Goal: Task Accomplishment & Management: Manage account settings

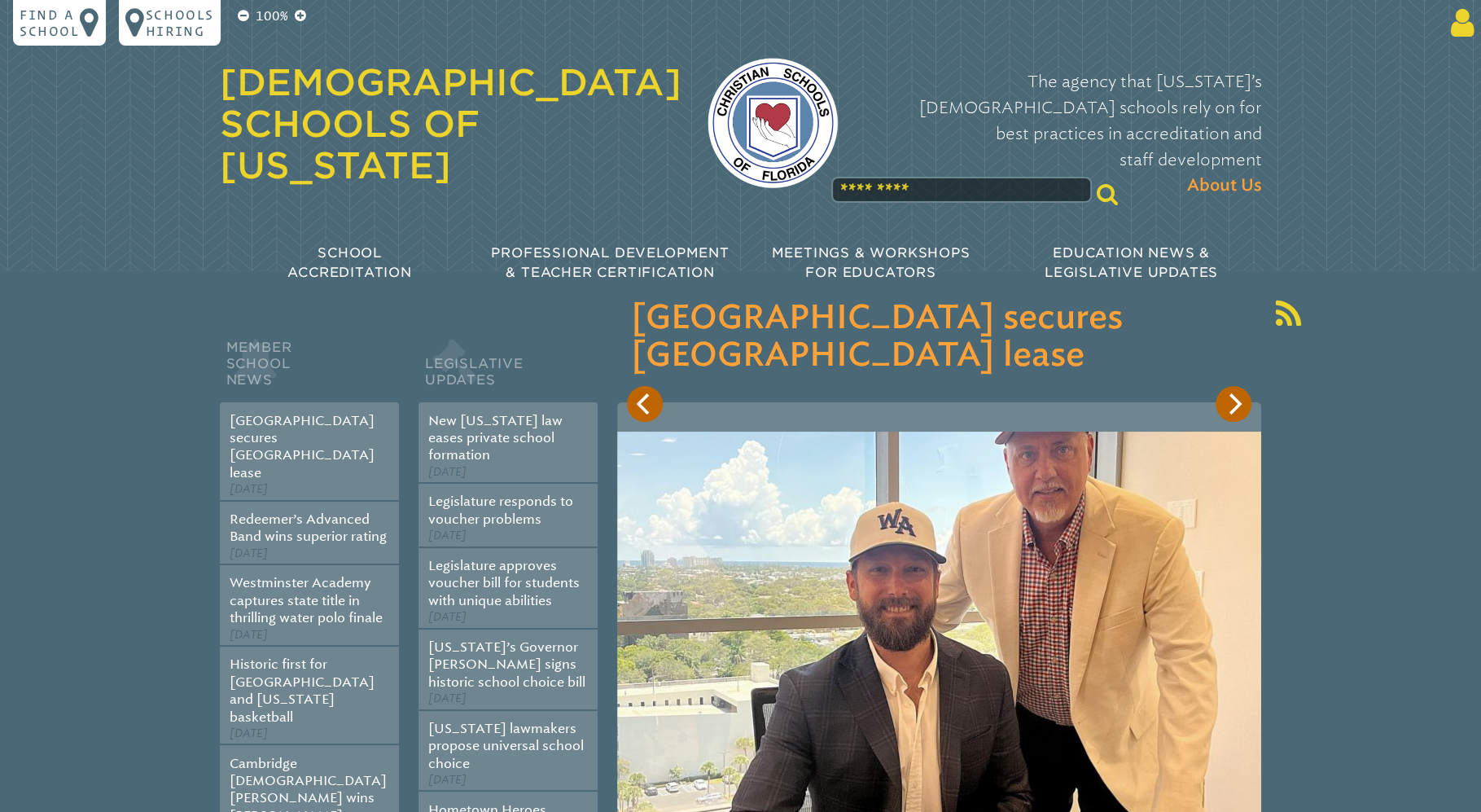
click at [1461, 35] on icon at bounding box center [1459, 22] width 30 height 32
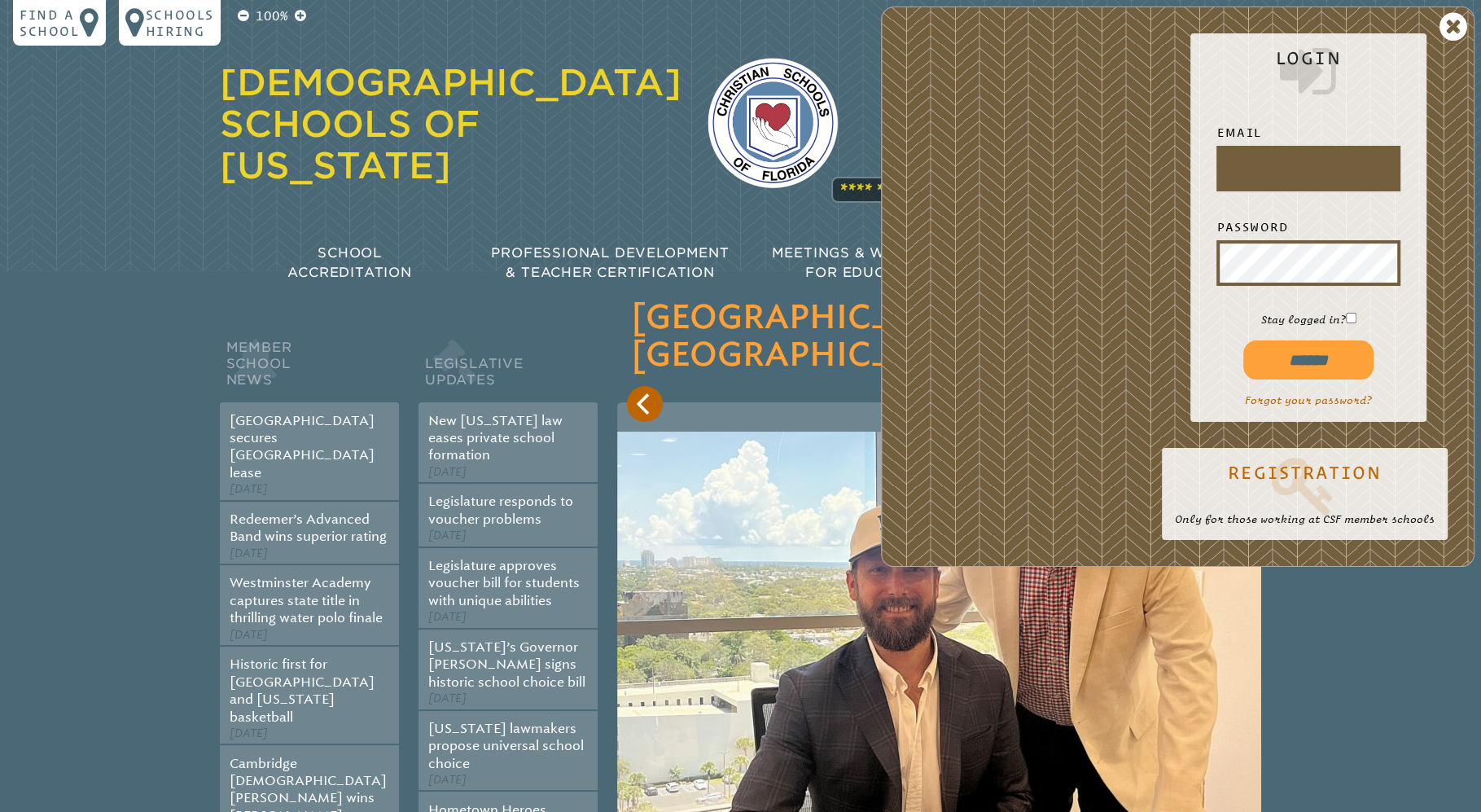
click at [1220, 188] on div at bounding box center [1220, 188] width 0 height 0
type input "**********"
click at [1327, 353] on input "******" at bounding box center [1308, 359] width 130 height 39
type input "**********"
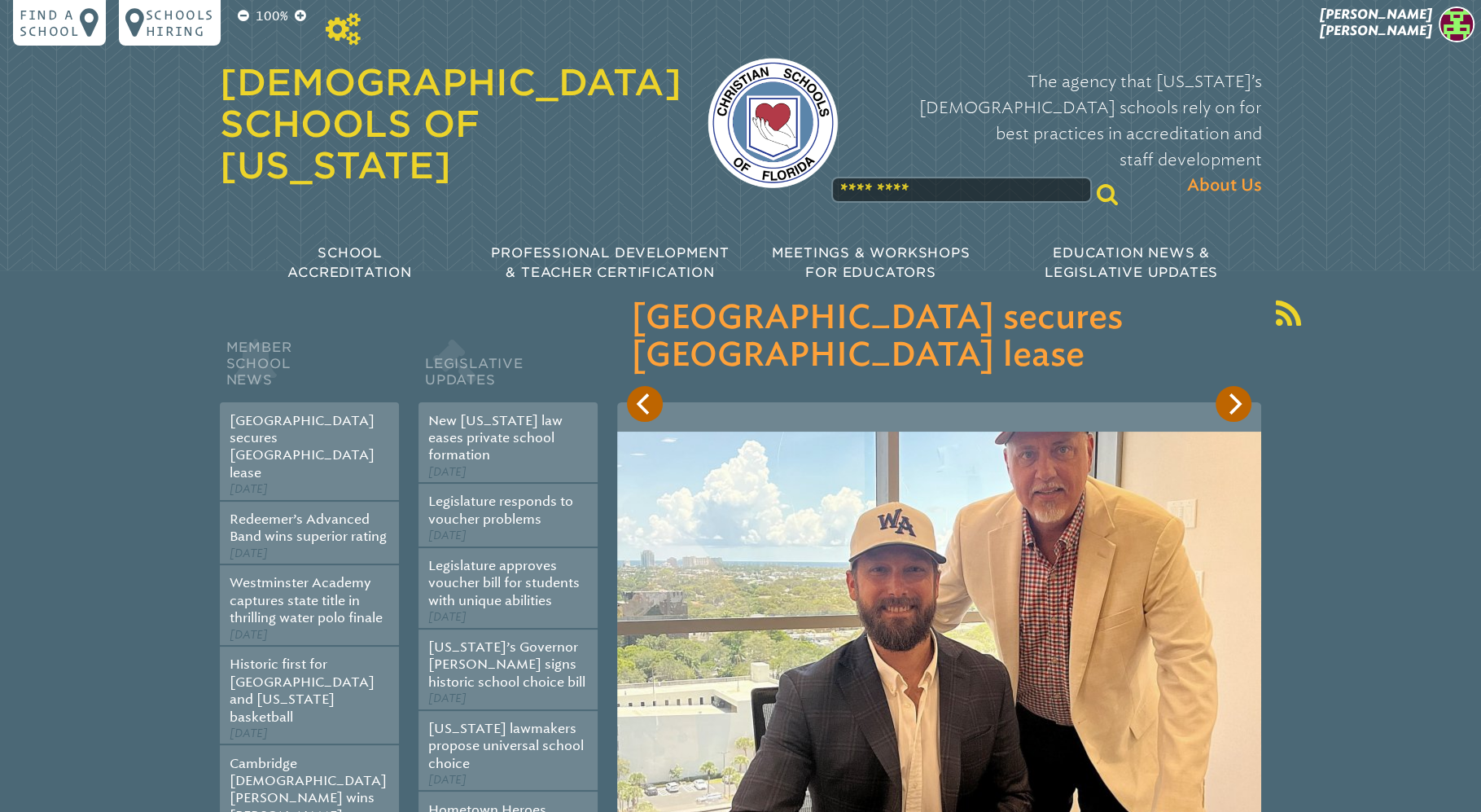
click at [353, 30] on icon at bounding box center [344, 29] width 35 height 32
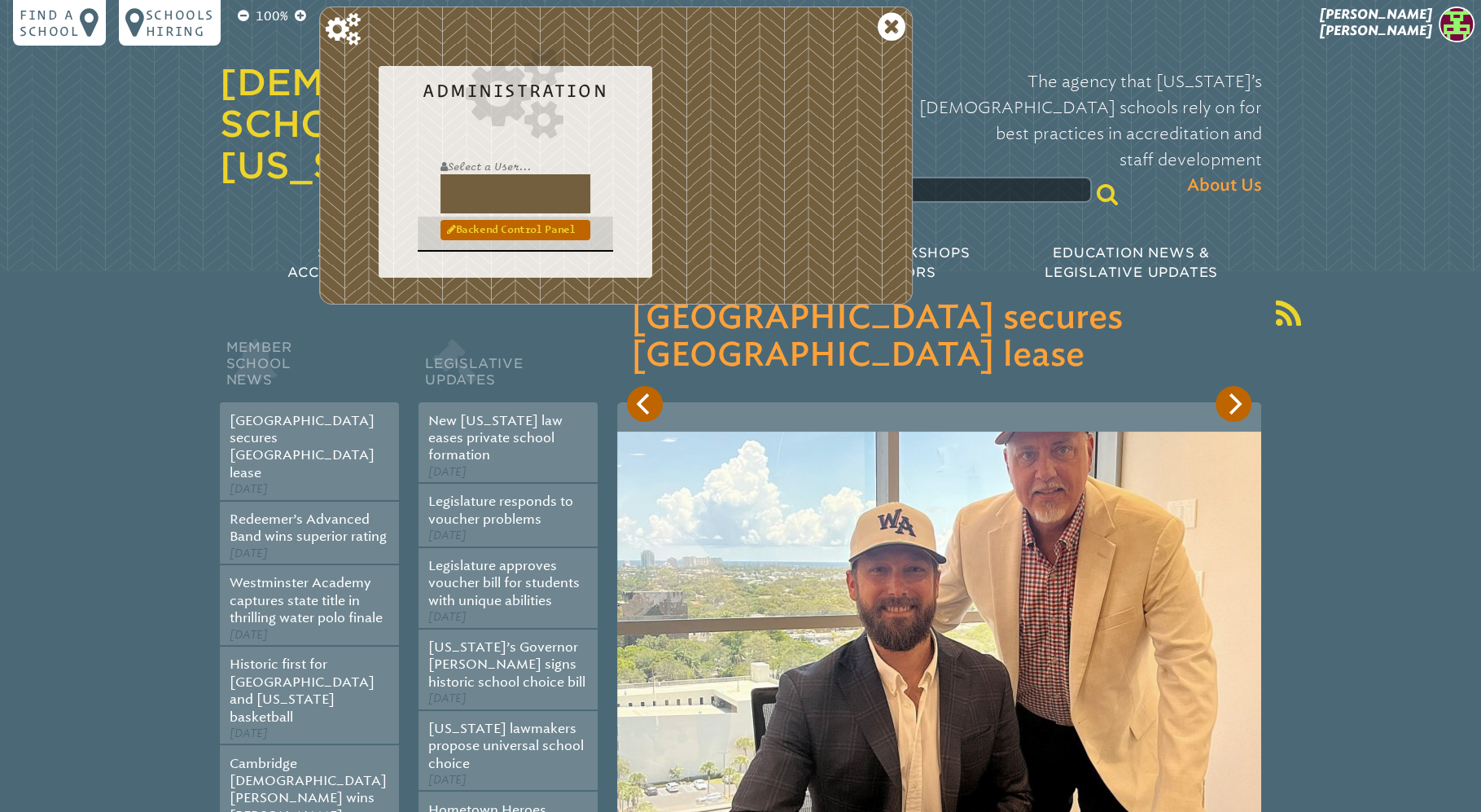
click at [557, 232] on link "Backend Control Panel" at bounding box center [515, 229] width 149 height 19
click at [527, 212] on input "text" at bounding box center [515, 193] width 149 height 39
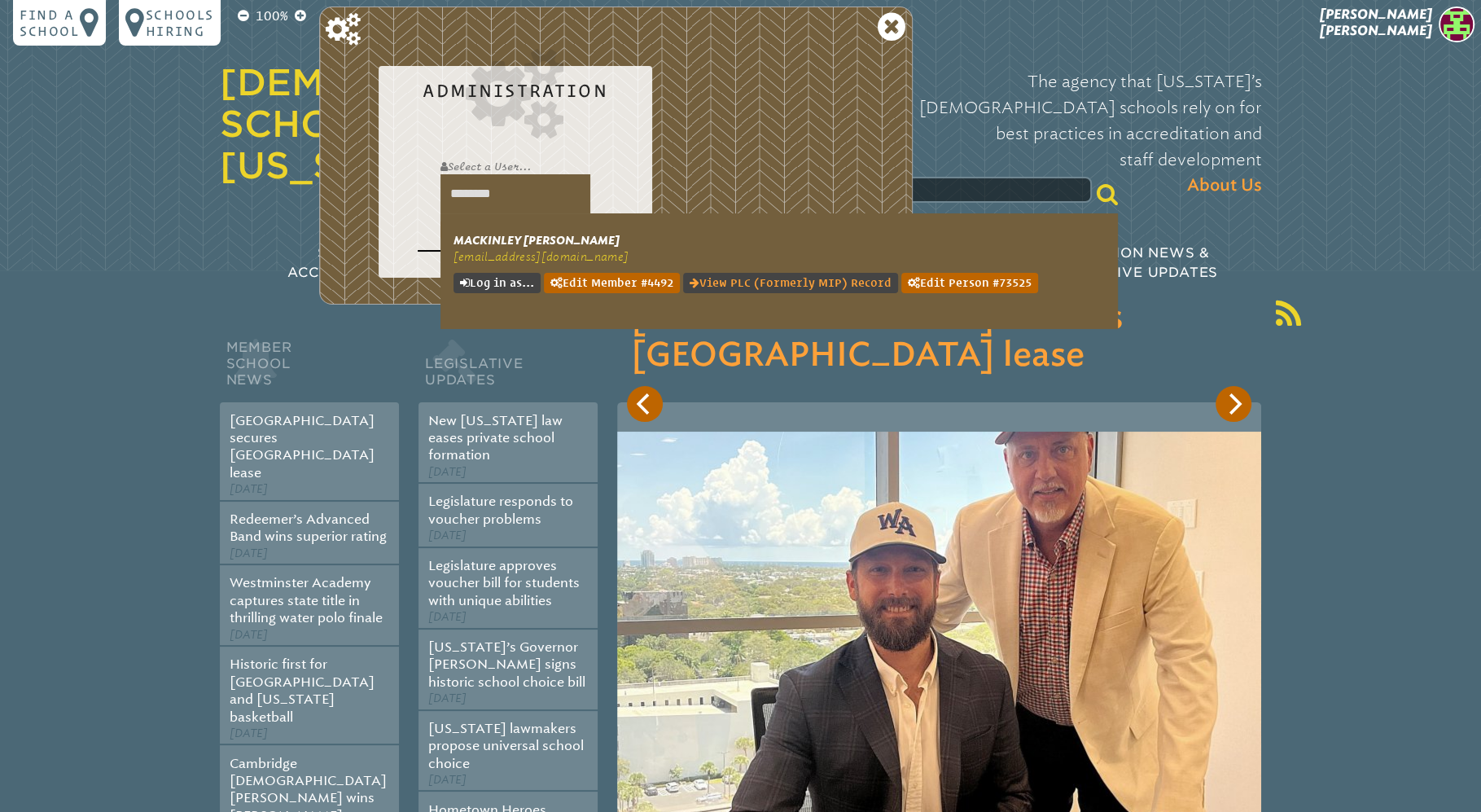
type input "********"
click at [822, 283] on link "View PLC (formerly MIP) Record" at bounding box center [790, 282] width 215 height 20
click at [518, 285] on link "Log in as..." at bounding box center [497, 282] width 87 height 20
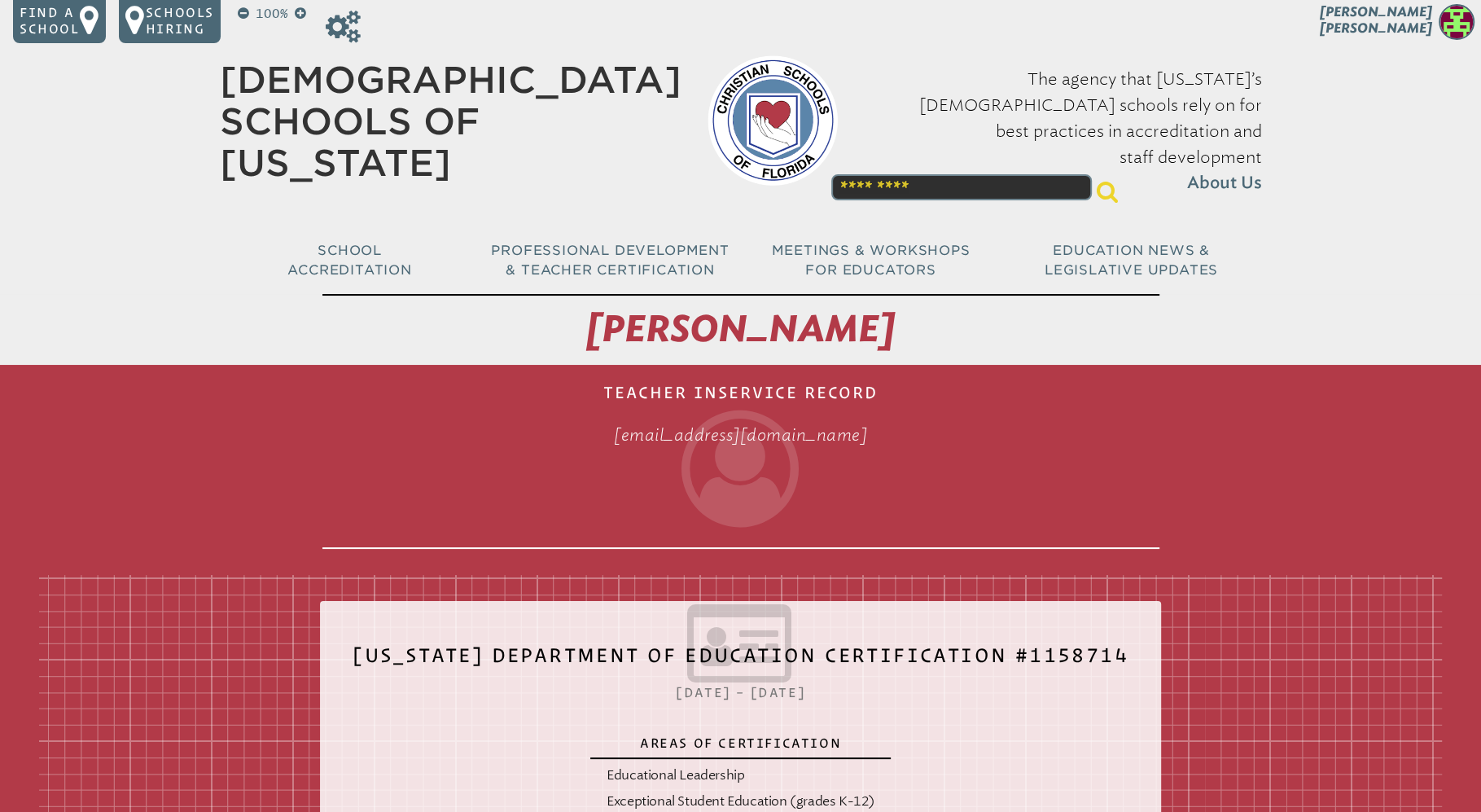
scroll to position [4, 0]
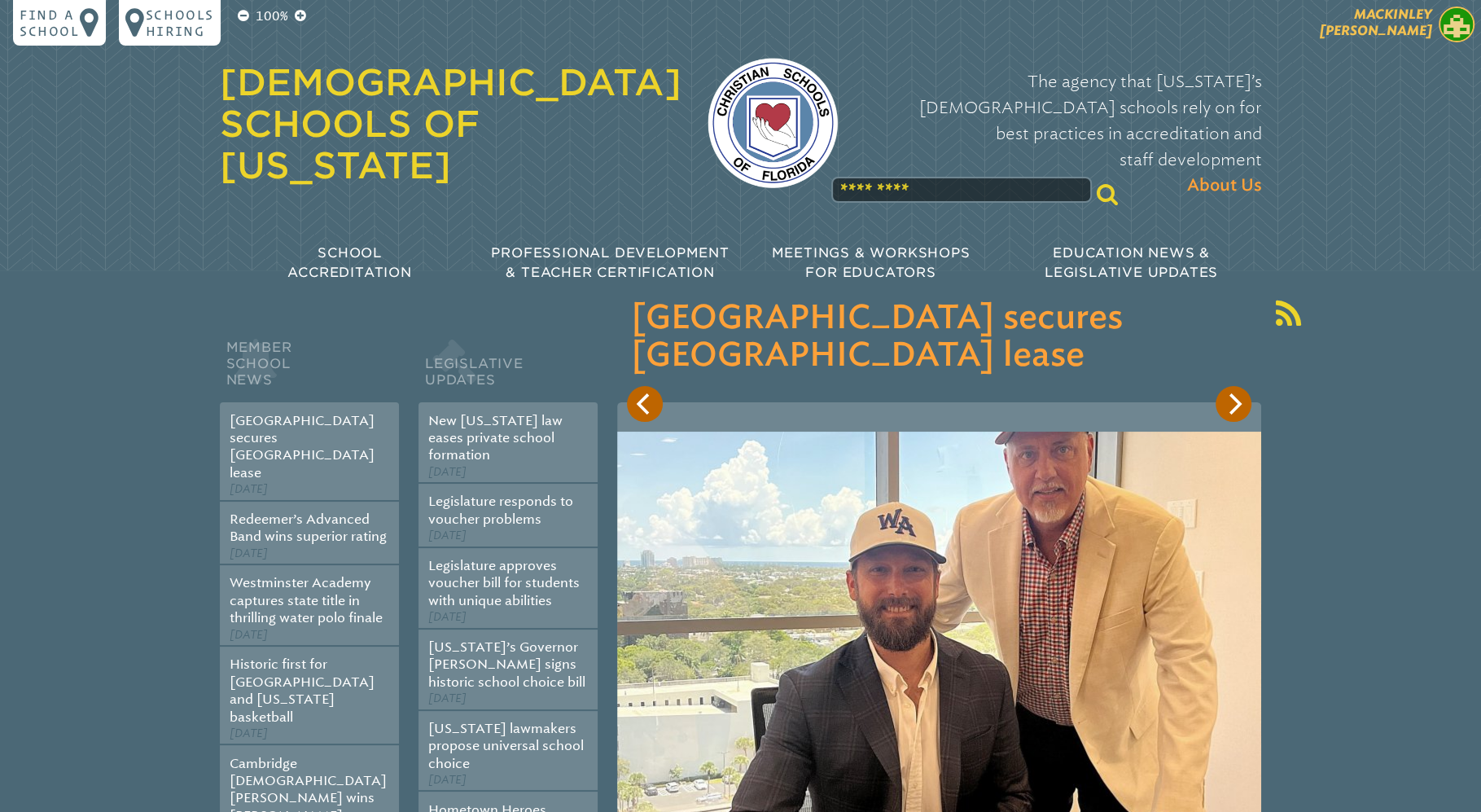
click at [1409, 34] on span "Mackinley Rolle" at bounding box center [1376, 22] width 113 height 31
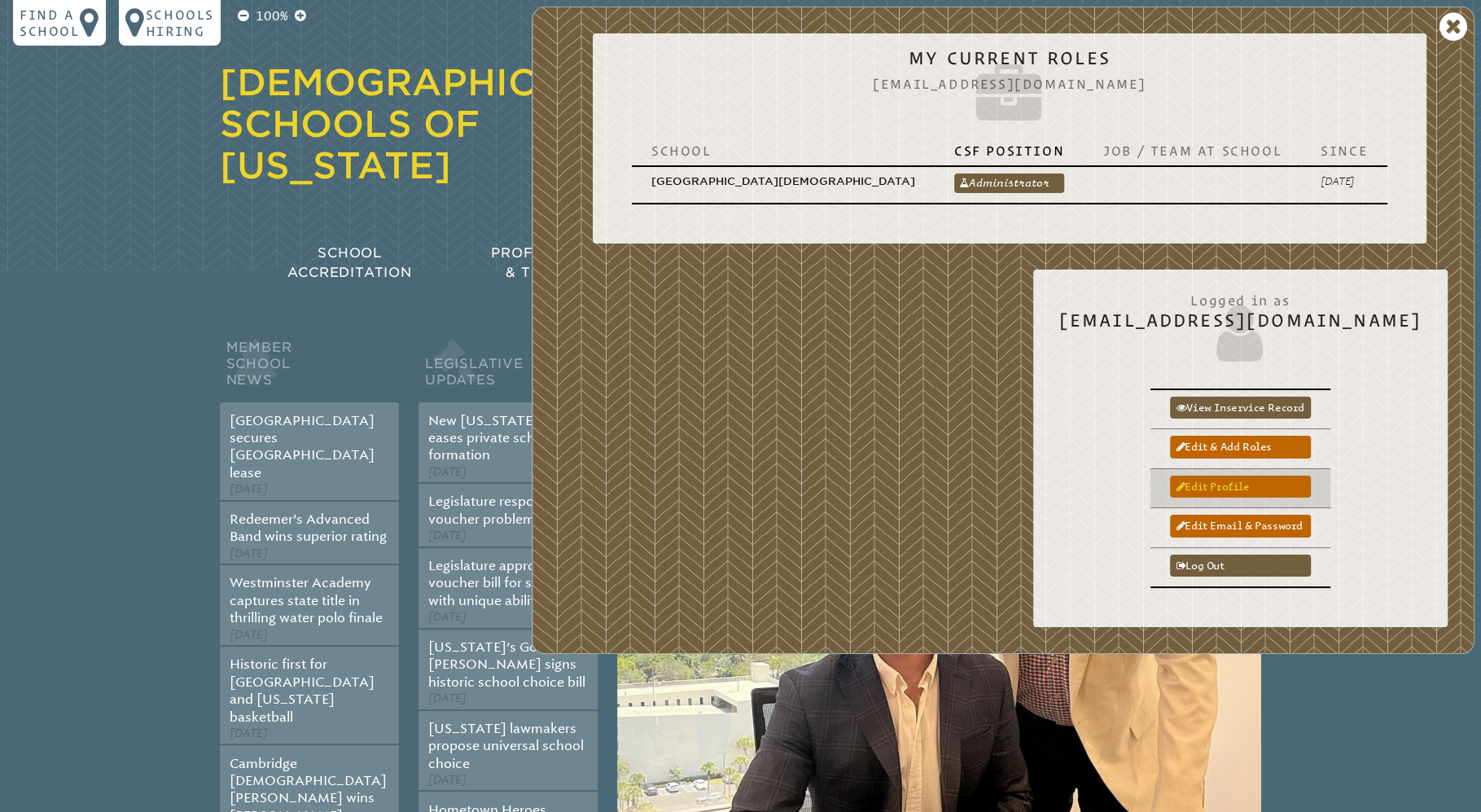
click at [1263, 480] on link "Edit profile" at bounding box center [1240, 486] width 141 height 22
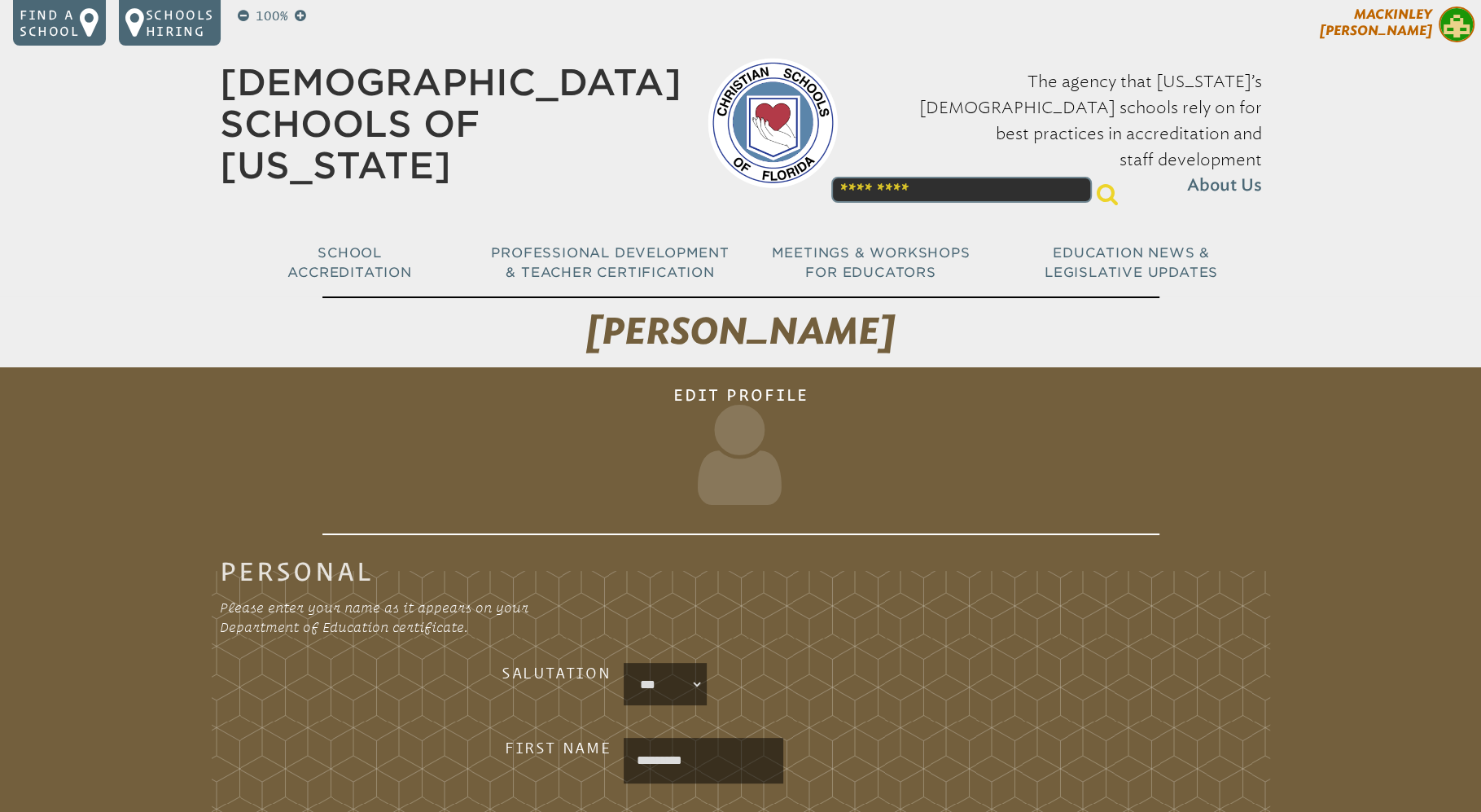
click at [1413, 29] on span "[PERSON_NAME]" at bounding box center [1376, 22] width 113 height 31
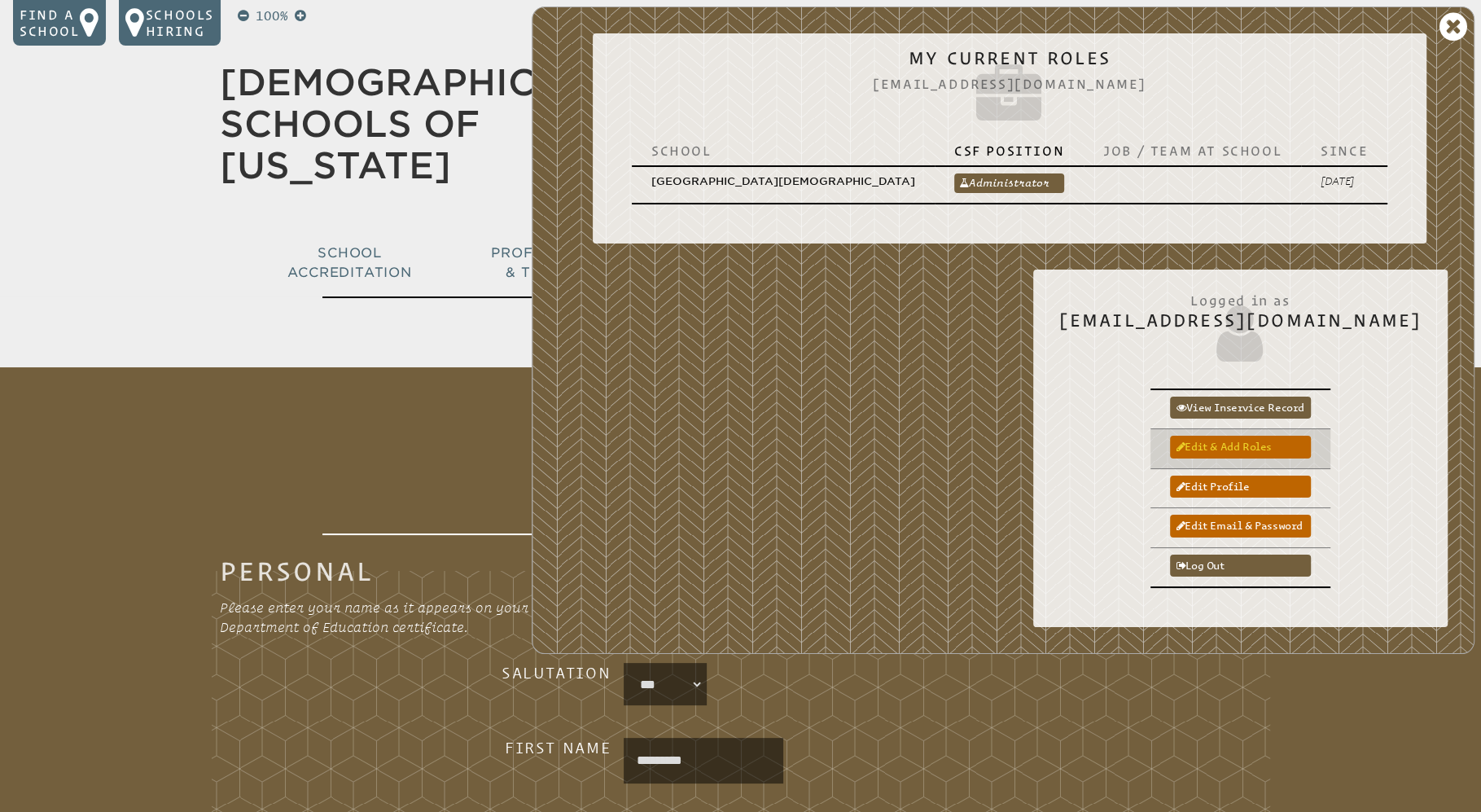
click at [1226, 442] on link "Edit & add roles" at bounding box center [1240, 446] width 141 height 22
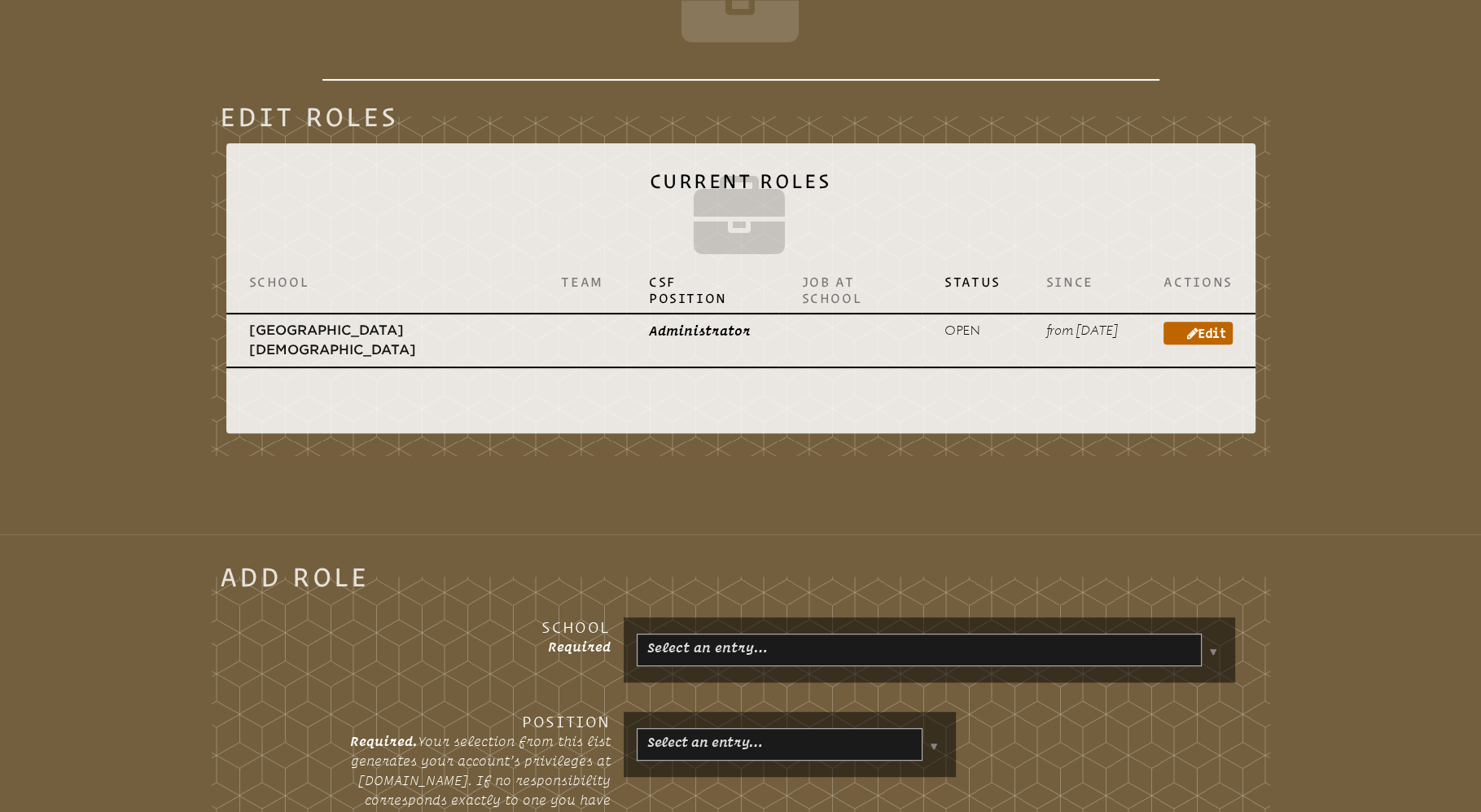
scroll to position [586, 0]
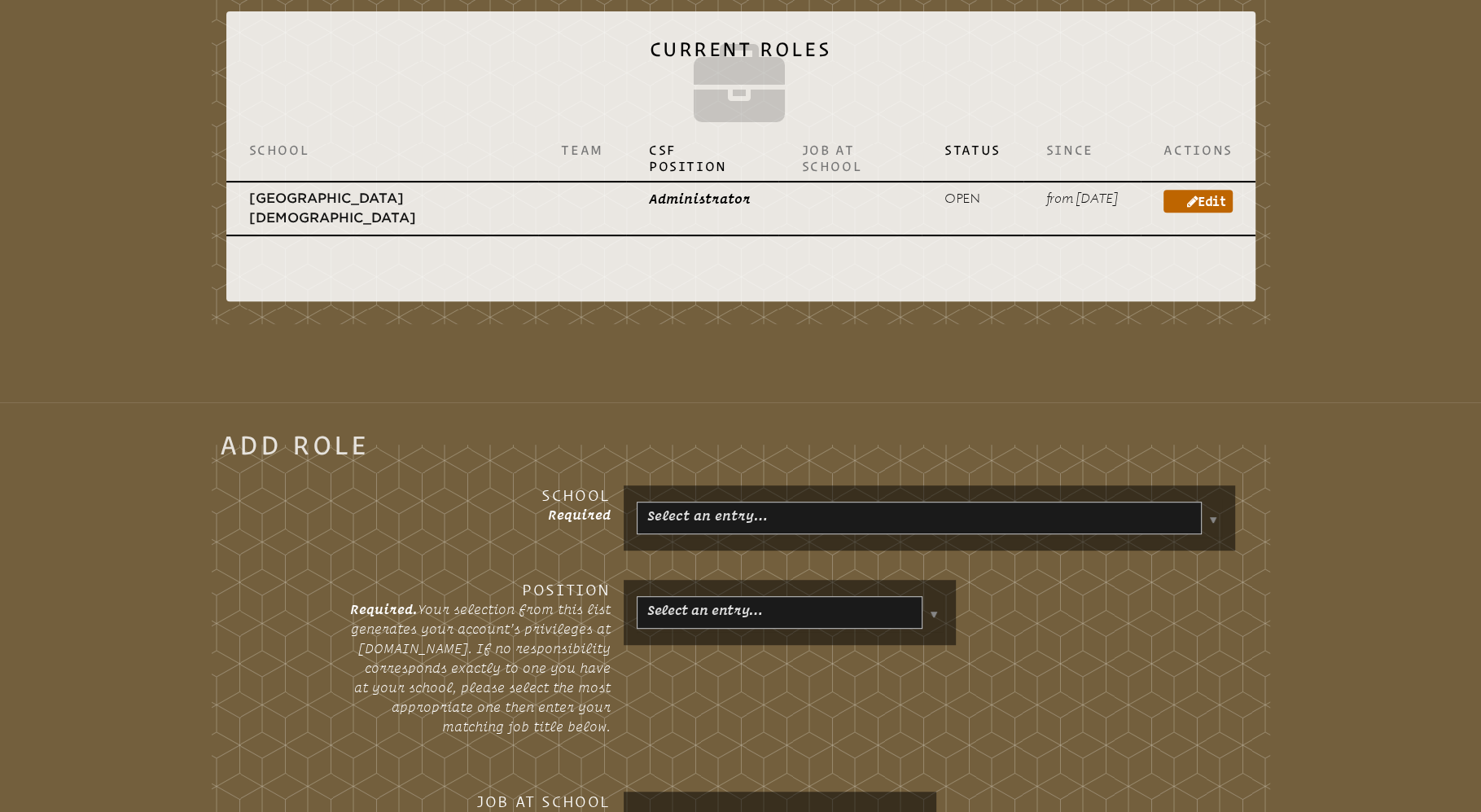
click at [1217, 536] on body "Find a School Key Name City 1 Bethany Christian School Fort Lauderdale 33316 2 …" at bounding box center [740, 698] width 1481 height 2571
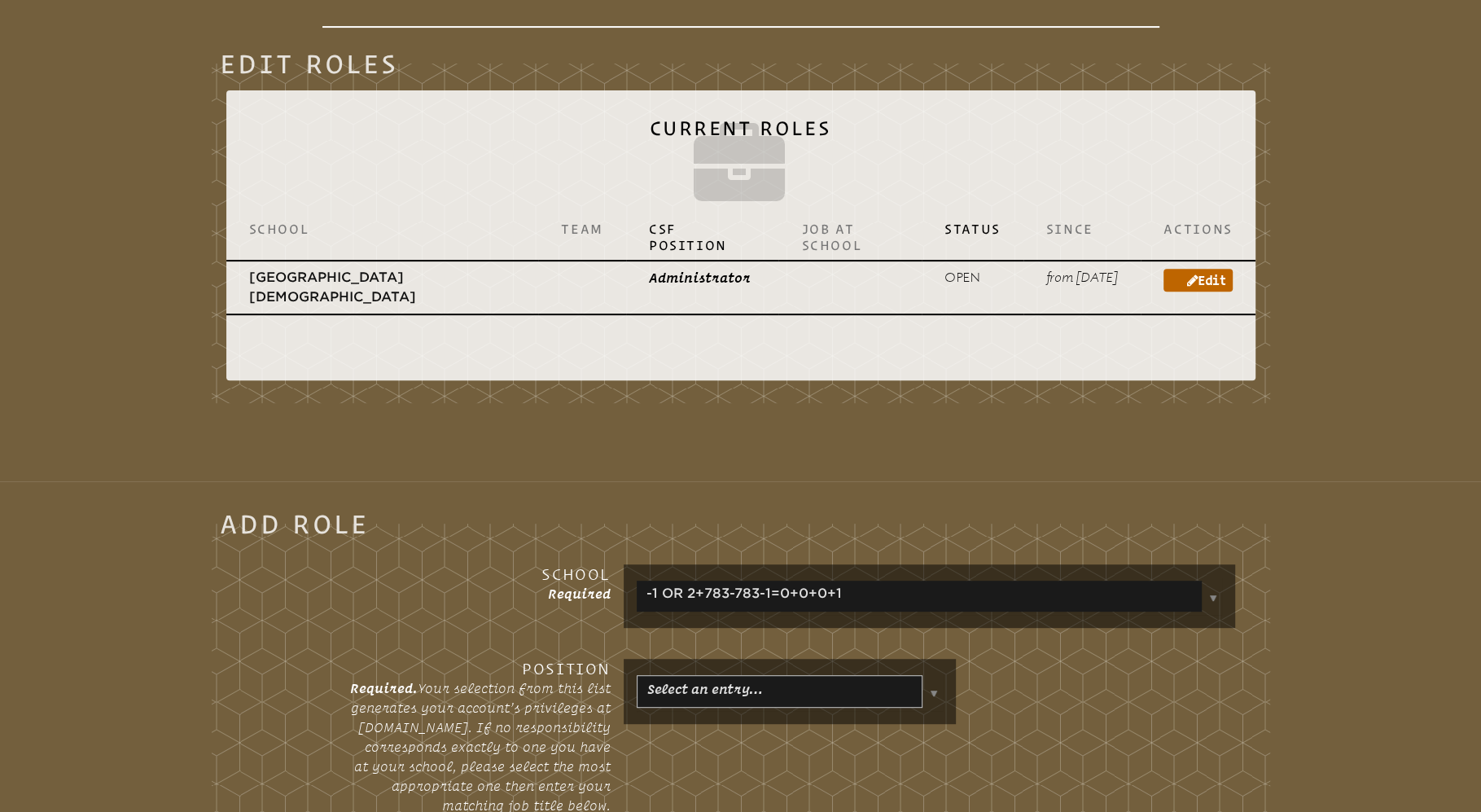
scroll to position [534, 0]
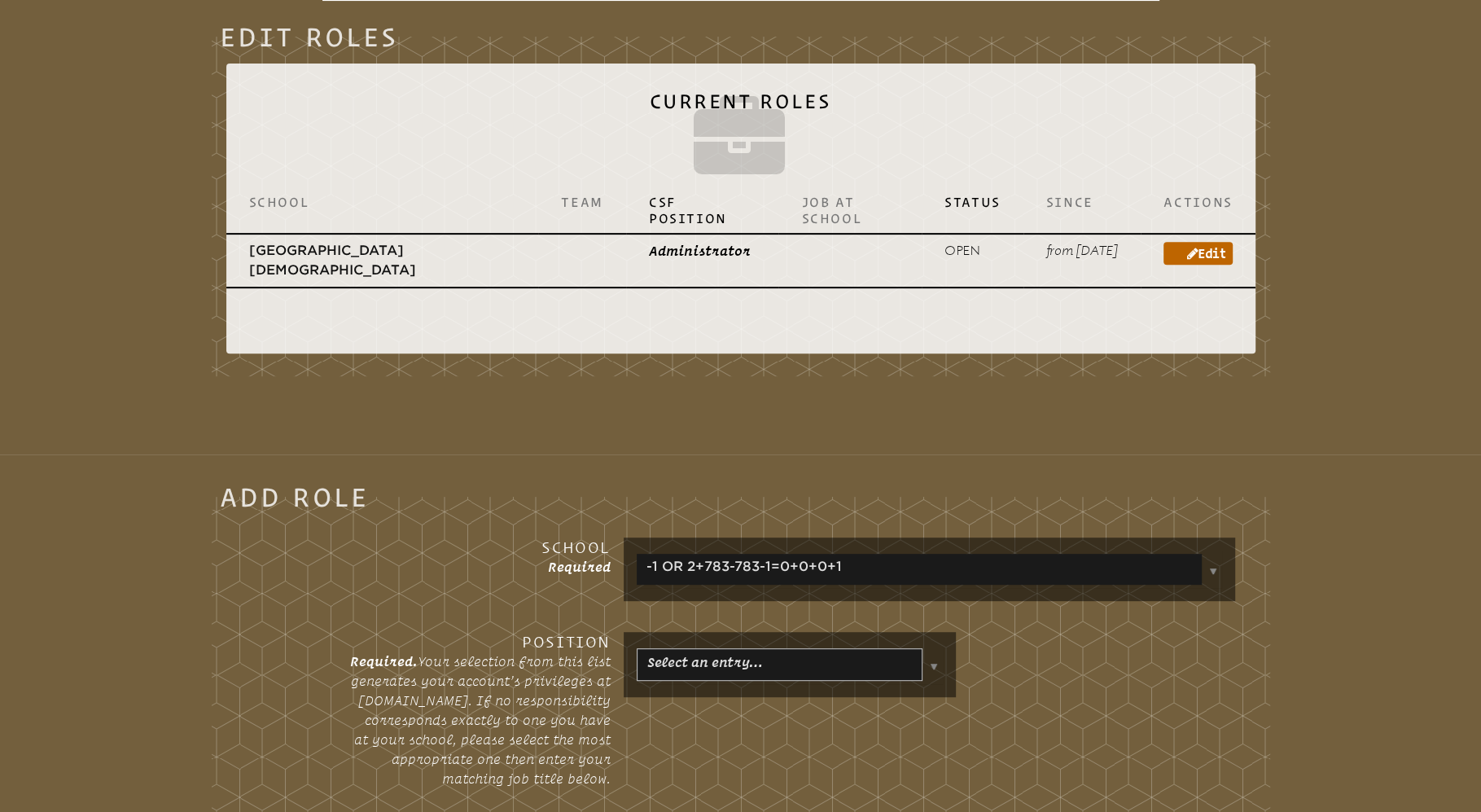
click at [1219, 588] on body "Find a School Key Name City 1 Bethany Christian School Fort Lauderdale 33316 2 …" at bounding box center [740, 751] width 1481 height 2571
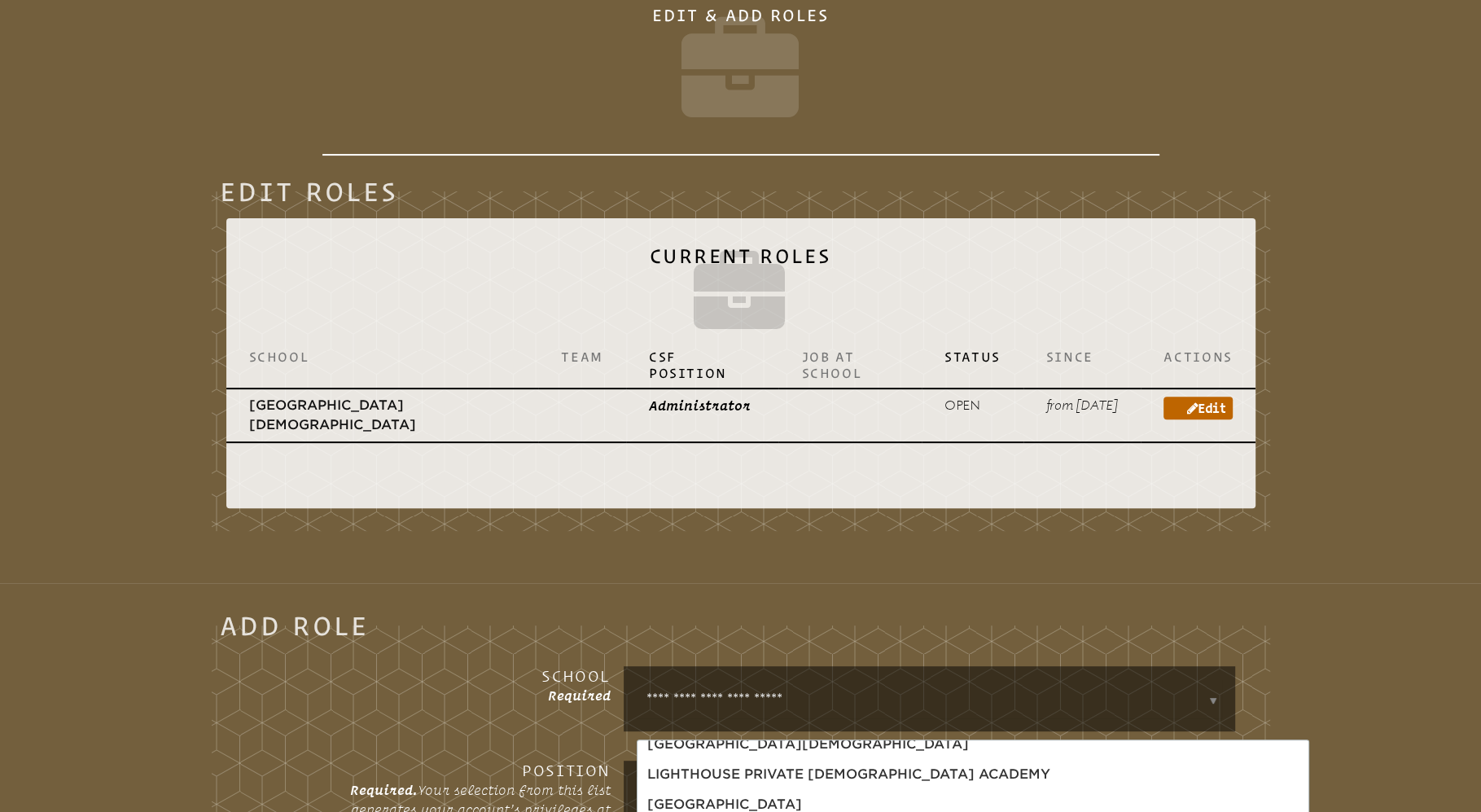
scroll to position [871, 0]
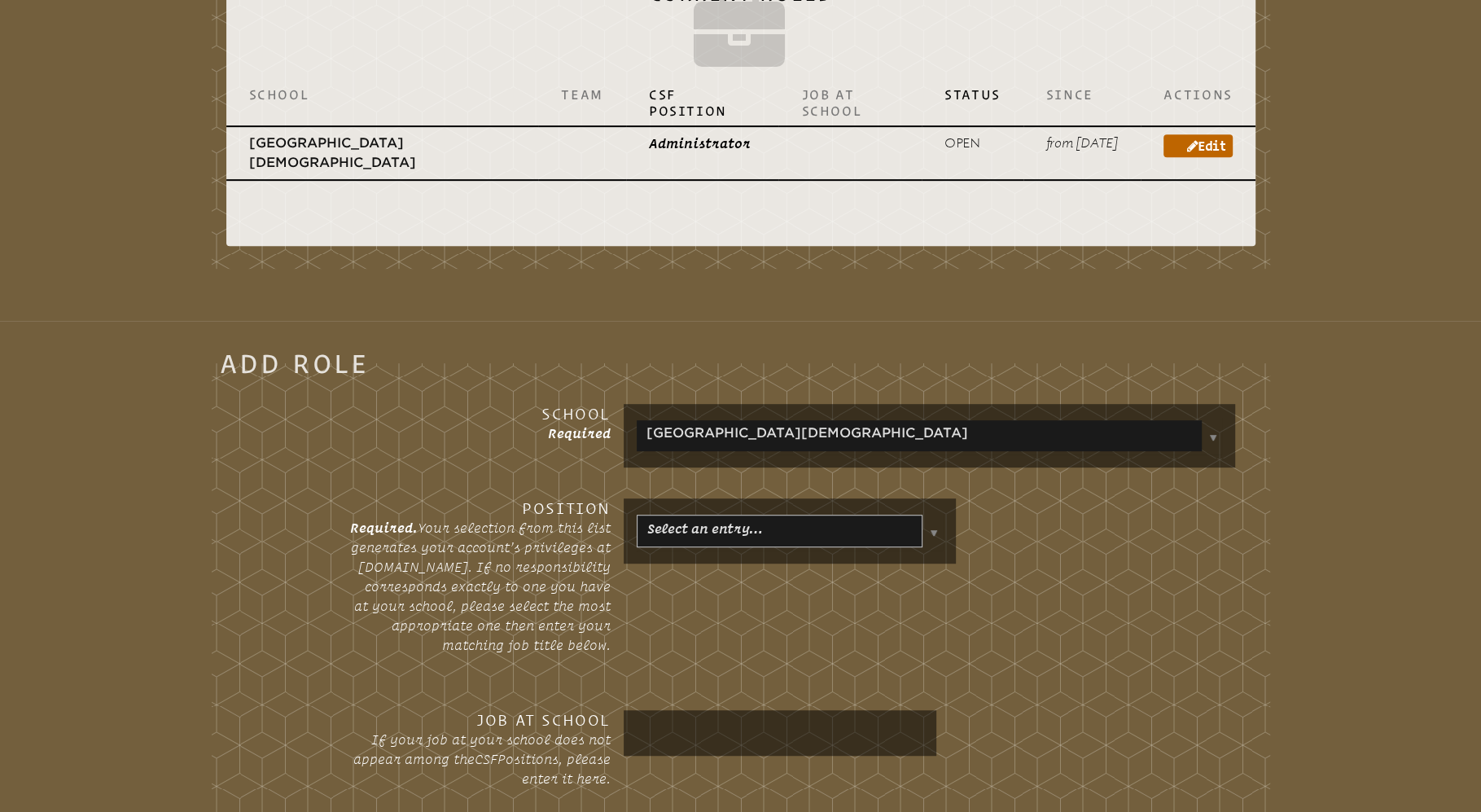
scroll to position [653, 0]
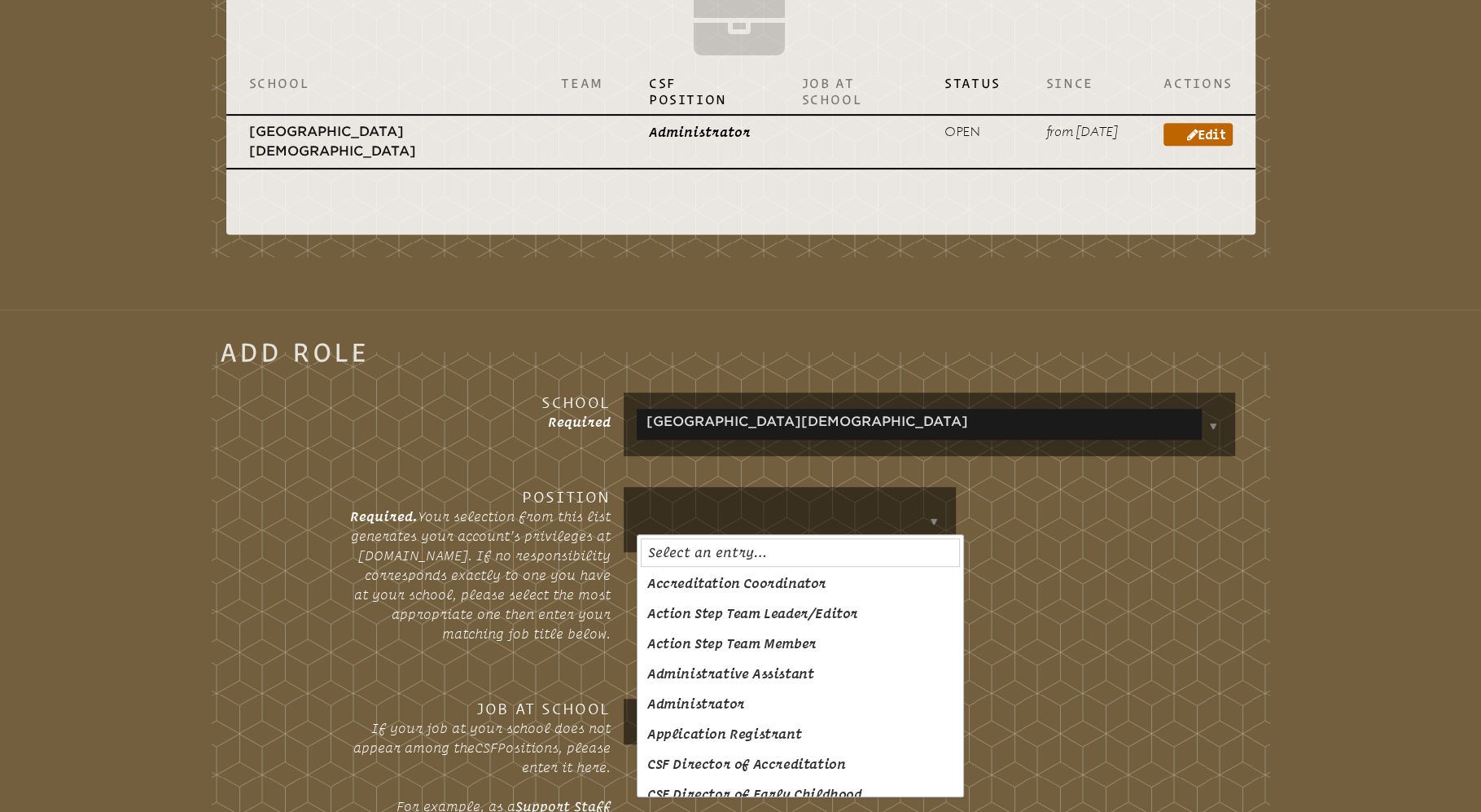
click at [940, 532] on td at bounding box center [934, 519] width 17 height 39
